Goal: Transaction & Acquisition: Purchase product/service

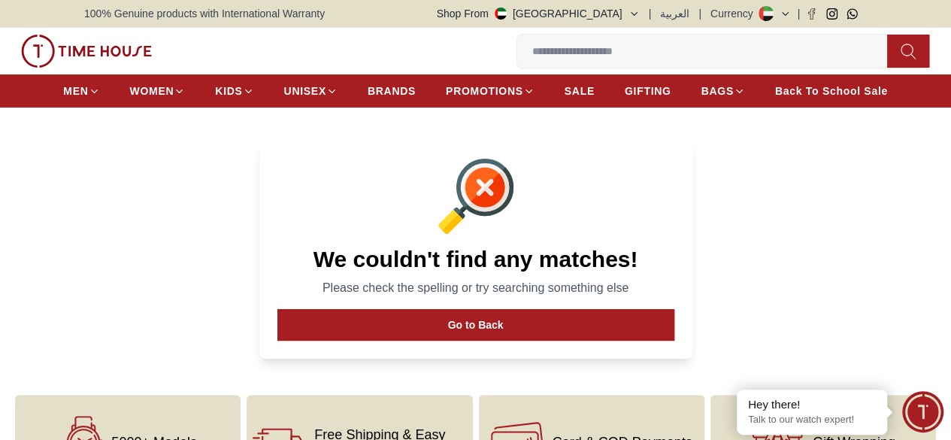
click at [517, 53] on input at bounding box center [708, 51] width 382 height 30
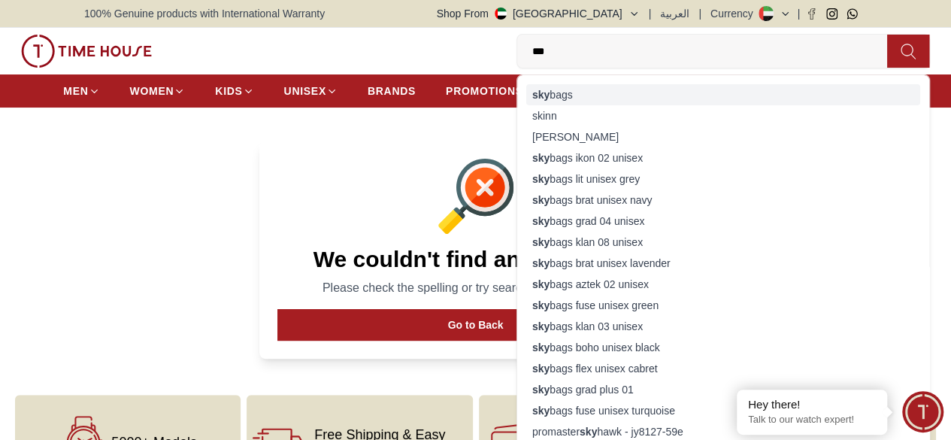
type input "***"
click at [527, 97] on div "sky bags" at bounding box center [724, 94] width 394 height 21
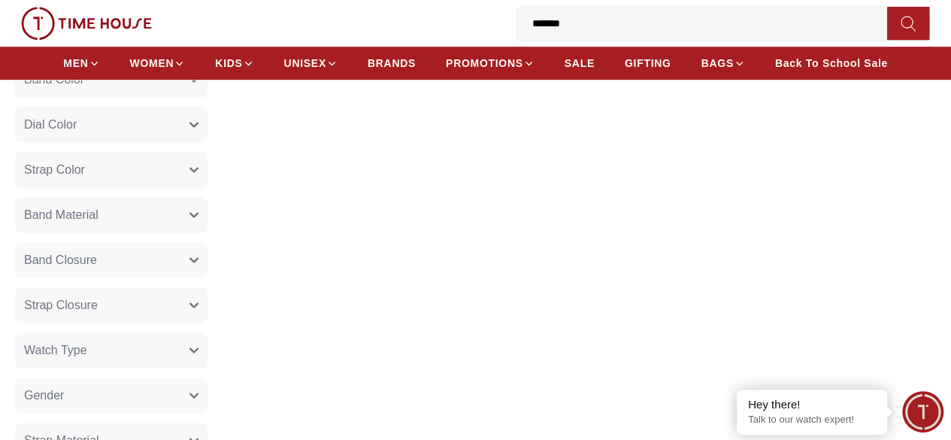
scroll to position [376, 0]
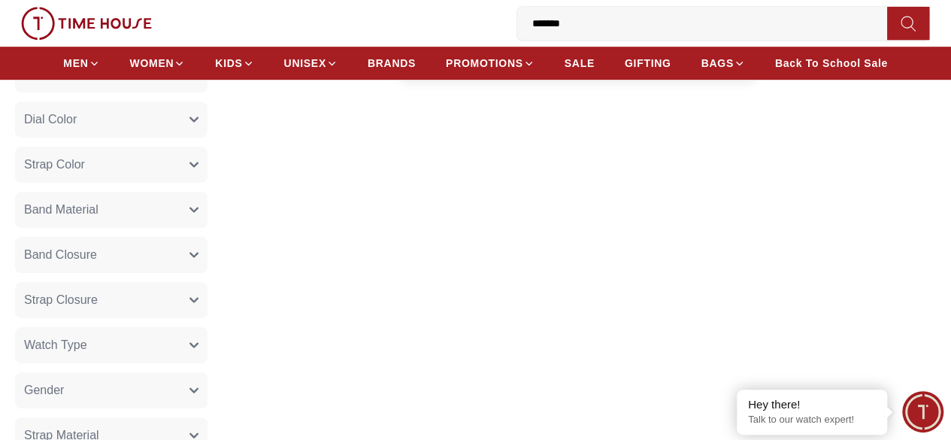
click at [901, 20] on icon at bounding box center [908, 23] width 15 height 17
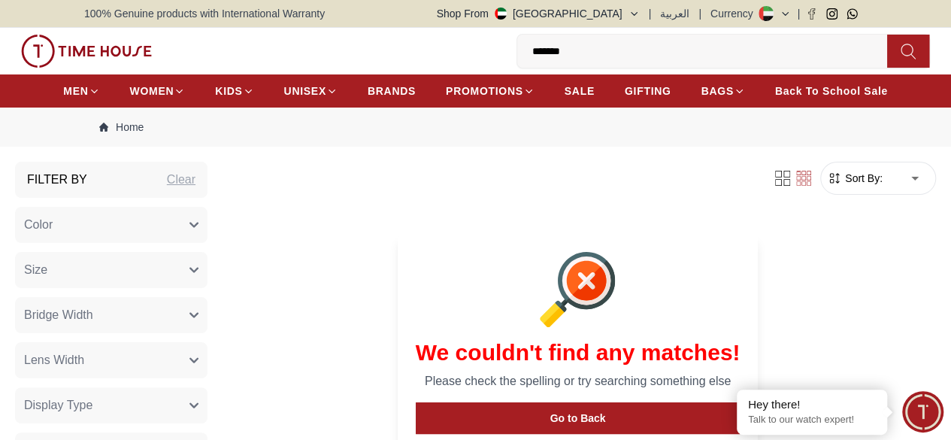
scroll to position [150, 0]
